Goal: Information Seeking & Learning: Find specific fact

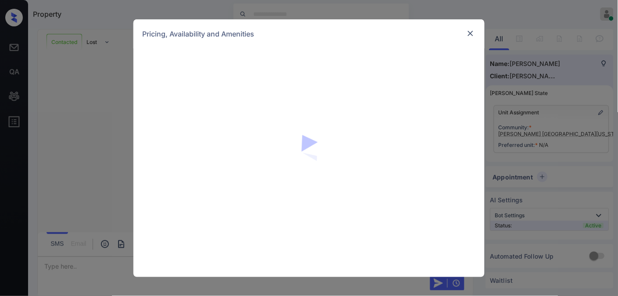
scroll to position [1297, 0]
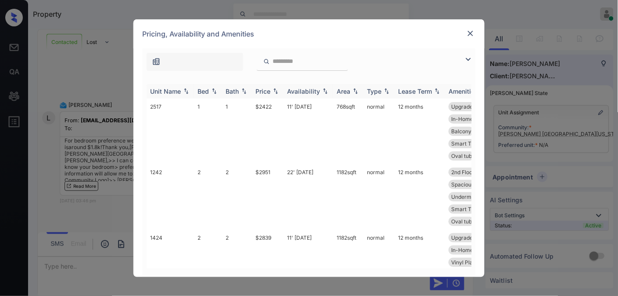
click at [263, 88] on div "Price" at bounding box center [263, 90] width 15 height 7
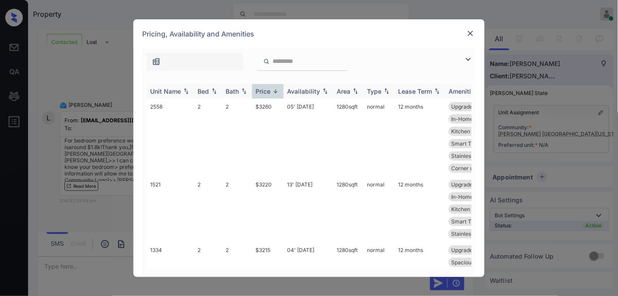
click at [263, 89] on div "Price" at bounding box center [263, 90] width 15 height 7
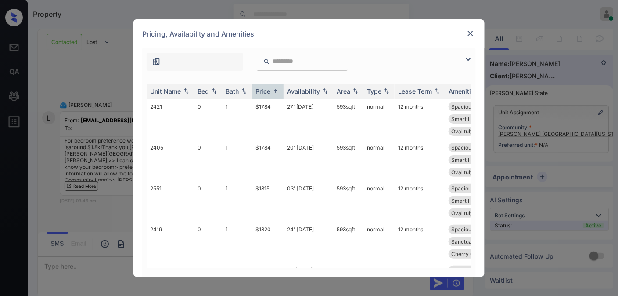
click at [471, 58] on img at bounding box center [468, 59] width 11 height 11
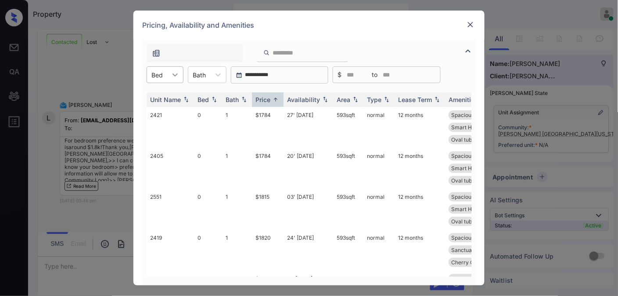
click at [169, 73] on div at bounding box center [175, 75] width 16 height 16
drag, startPoint x: 177, startPoint y: 108, endPoint x: 247, endPoint y: 116, distance: 70.2
click at [177, 109] on div "1" at bounding box center [165, 112] width 37 height 16
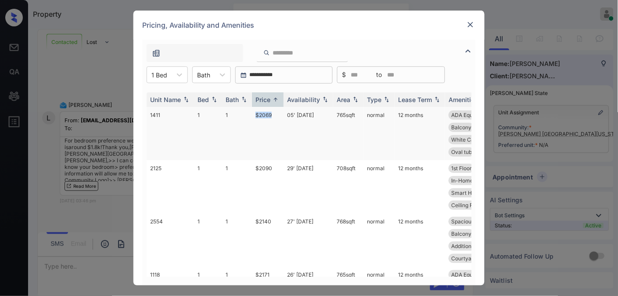
drag, startPoint x: 277, startPoint y: 113, endPoint x: 258, endPoint y: 115, distance: 19.4
click at [249, 116] on tr "1411 1 1 $2069 05' Jul 25 765 sqft normal 12 months ADA Equipped In-Home Washer…" at bounding box center [376, 133] width 459 height 53
copy tr "$2069"
click at [269, 119] on td "$2069" at bounding box center [268, 133] width 32 height 53
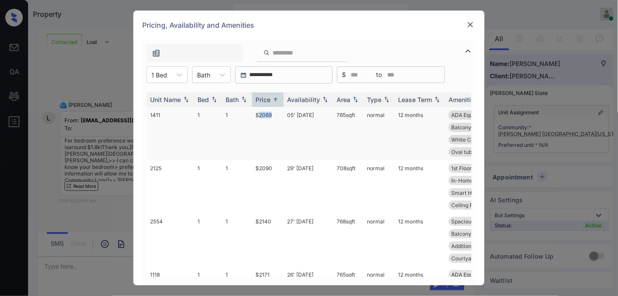
click at [269, 119] on td "$2069" at bounding box center [268, 133] width 32 height 53
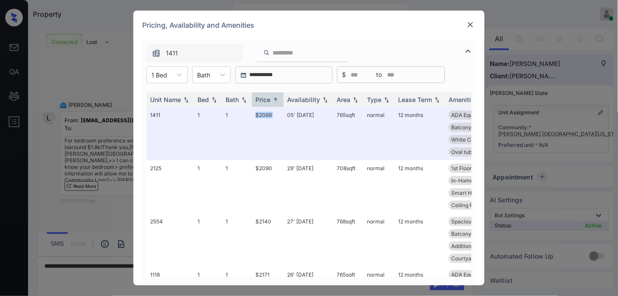
click at [474, 24] on img at bounding box center [470, 24] width 9 height 9
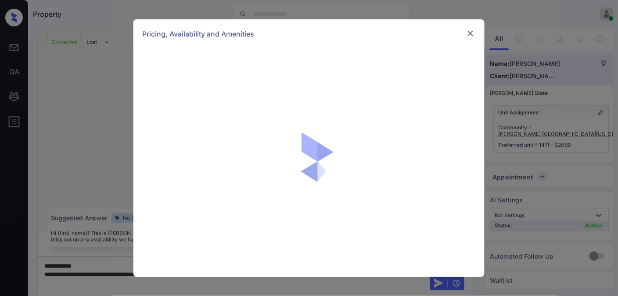
scroll to position [1566, 0]
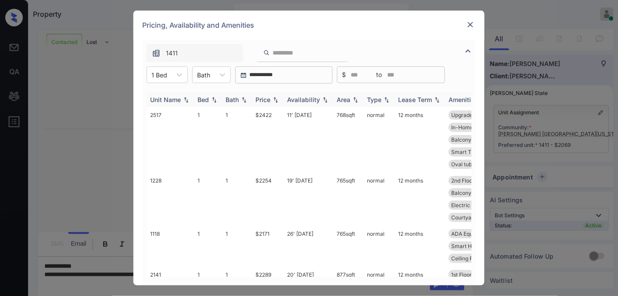
click at [262, 94] on th "Price" at bounding box center [268, 99] width 32 height 14
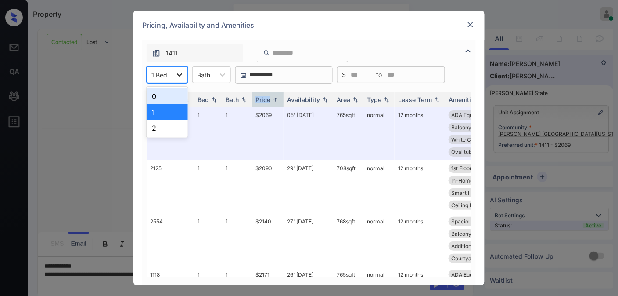
click at [181, 72] on icon at bounding box center [179, 74] width 9 height 9
click at [168, 95] on div "0" at bounding box center [167, 96] width 41 height 16
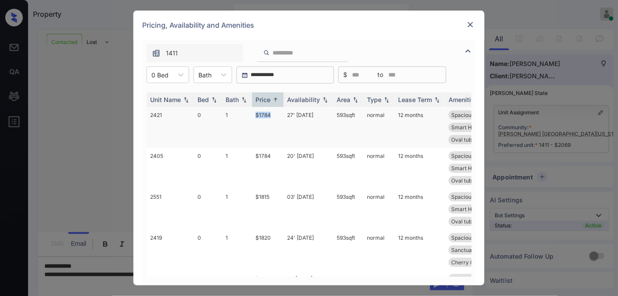
drag, startPoint x: 273, startPoint y: 113, endPoint x: 249, endPoint y: 113, distance: 23.3
click at [249, 113] on tr "2421 0 1 $1784 27' [DATE] 593 sqft normal 12 months Spacious Closet In-Home Was…" at bounding box center [376, 127] width 459 height 41
copy tr "$1784"
click at [471, 20] on img at bounding box center [470, 24] width 9 height 9
